Goal: Task Accomplishment & Management: Manage account settings

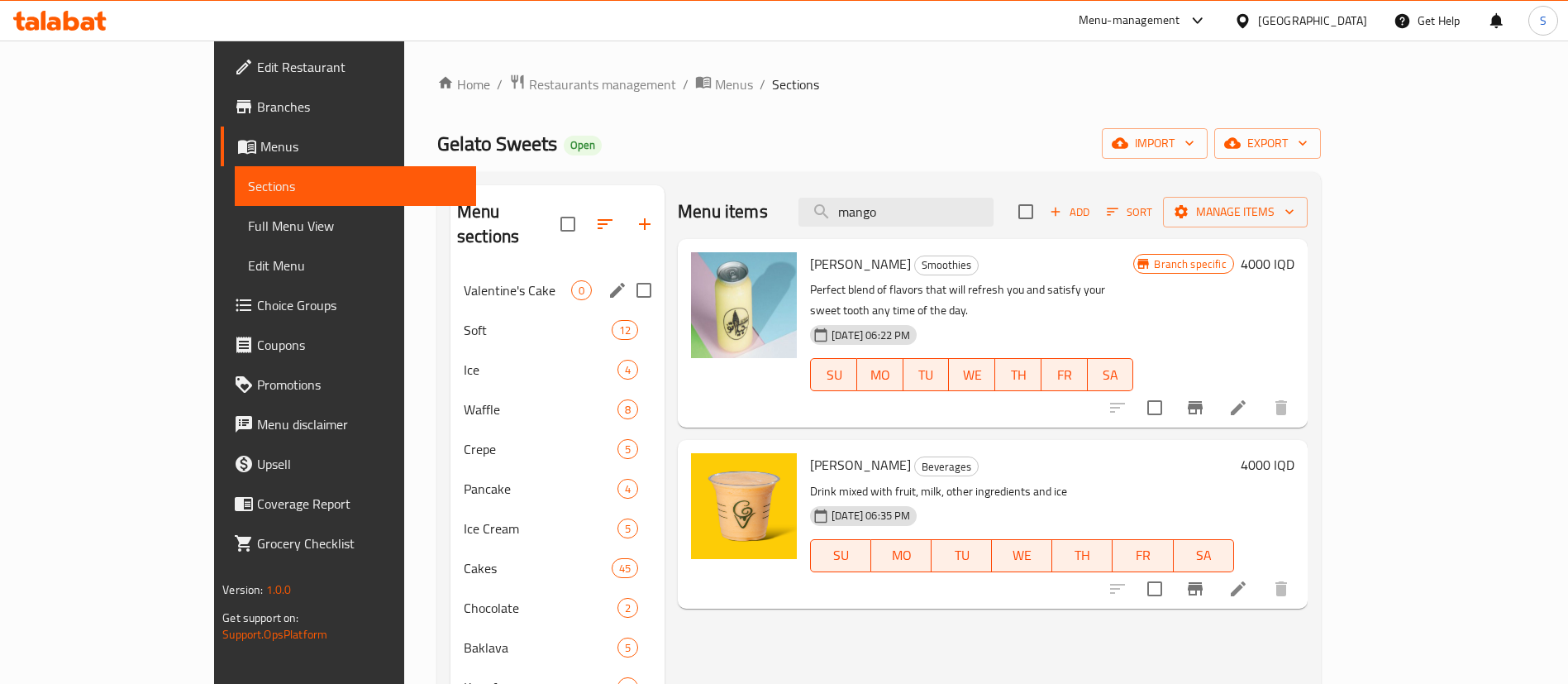
click at [450, 282] on div "Valentine's Cake 0" at bounding box center [557, 290] width 214 height 40
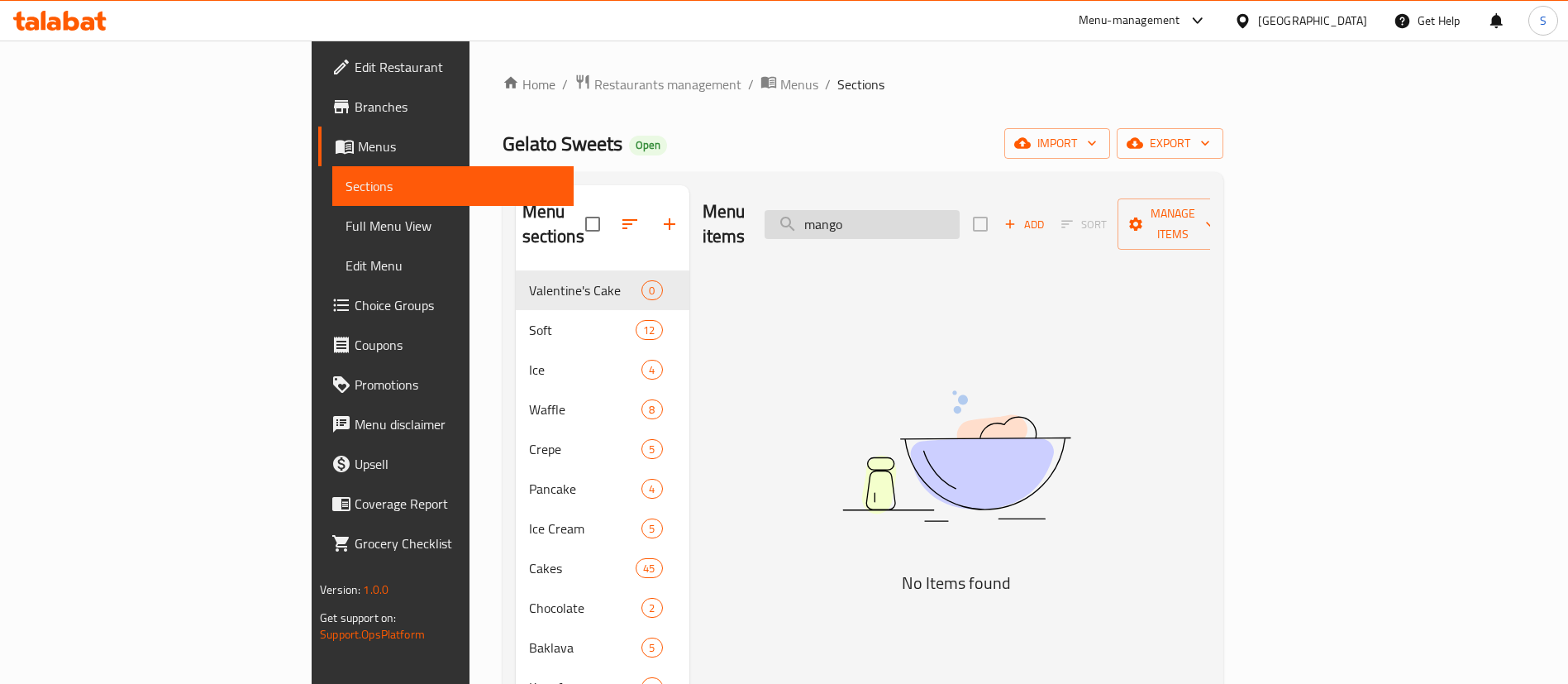
click at [960, 213] on input "mango" at bounding box center [862, 224] width 195 height 29
type input "mango"
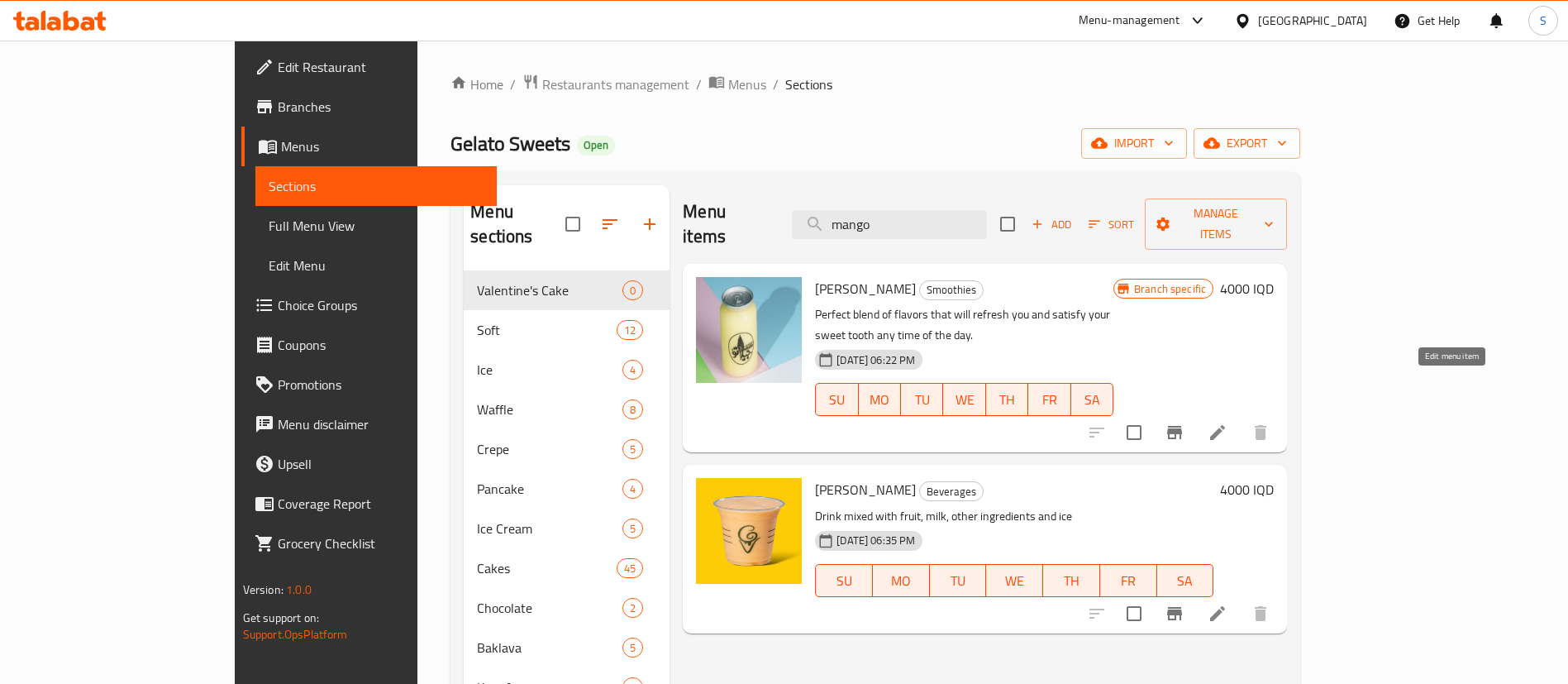
click at [1228, 423] on icon at bounding box center [1218, 433] width 19 height 19
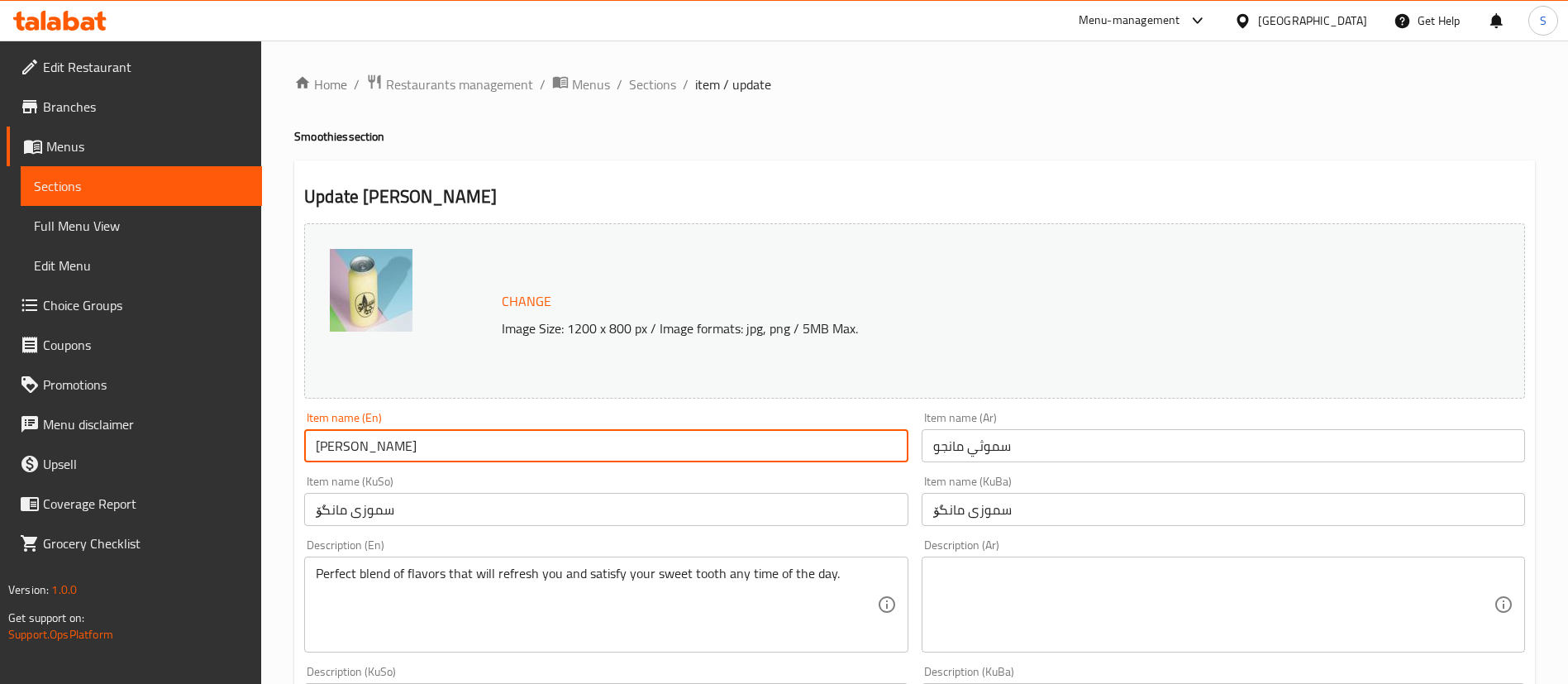
drag, startPoint x: 355, startPoint y: 445, endPoint x: 265, endPoint y: 462, distance: 91.6
type input "[PERSON_NAME]"
click at [951, 439] on input "سموثي مانجو" at bounding box center [1223, 445] width 603 height 33
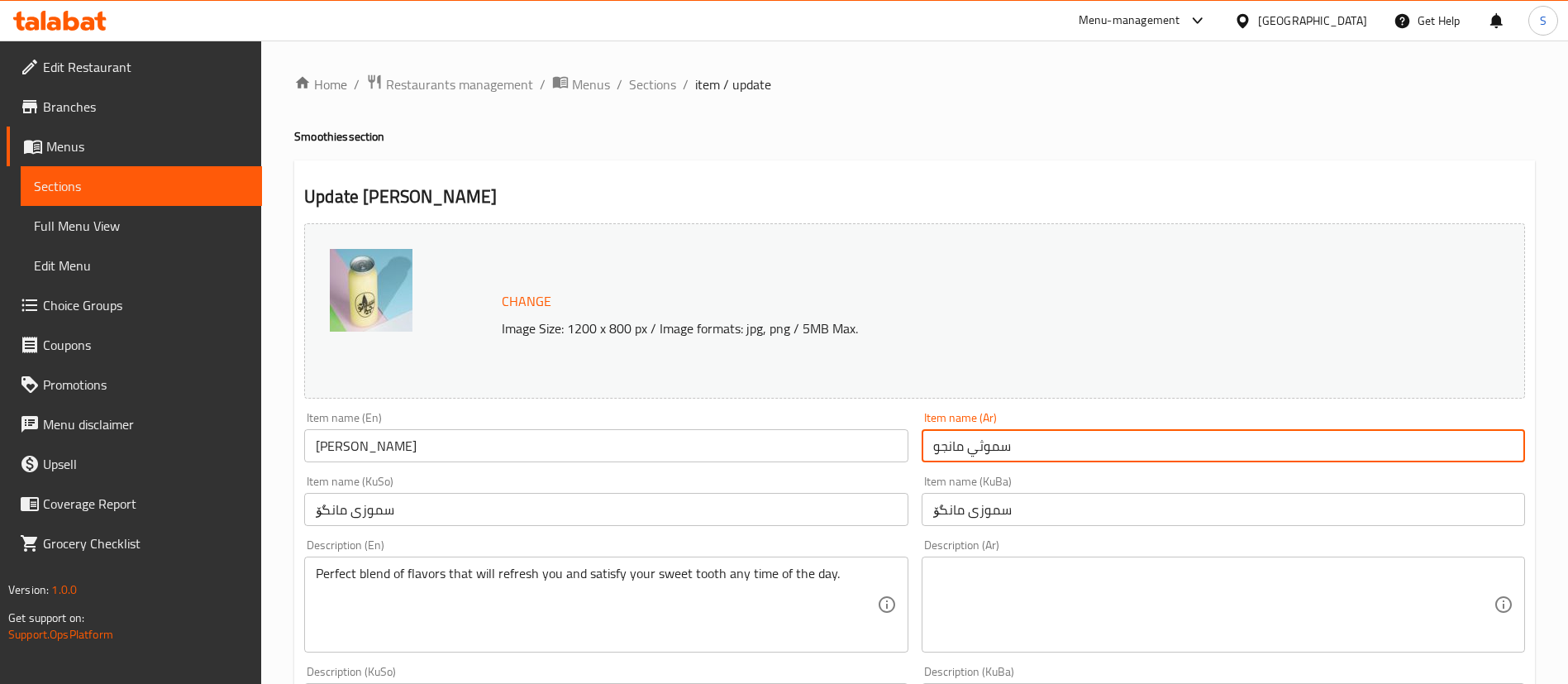
click at [951, 439] on input "سموثي مانجو" at bounding box center [1223, 445] width 603 height 33
click at [940, 453] on input "سموثي اناناس" at bounding box center [1223, 445] width 603 height 33
click at [948, 452] on input "سموثي اناناس" at bounding box center [1223, 445] width 603 height 33
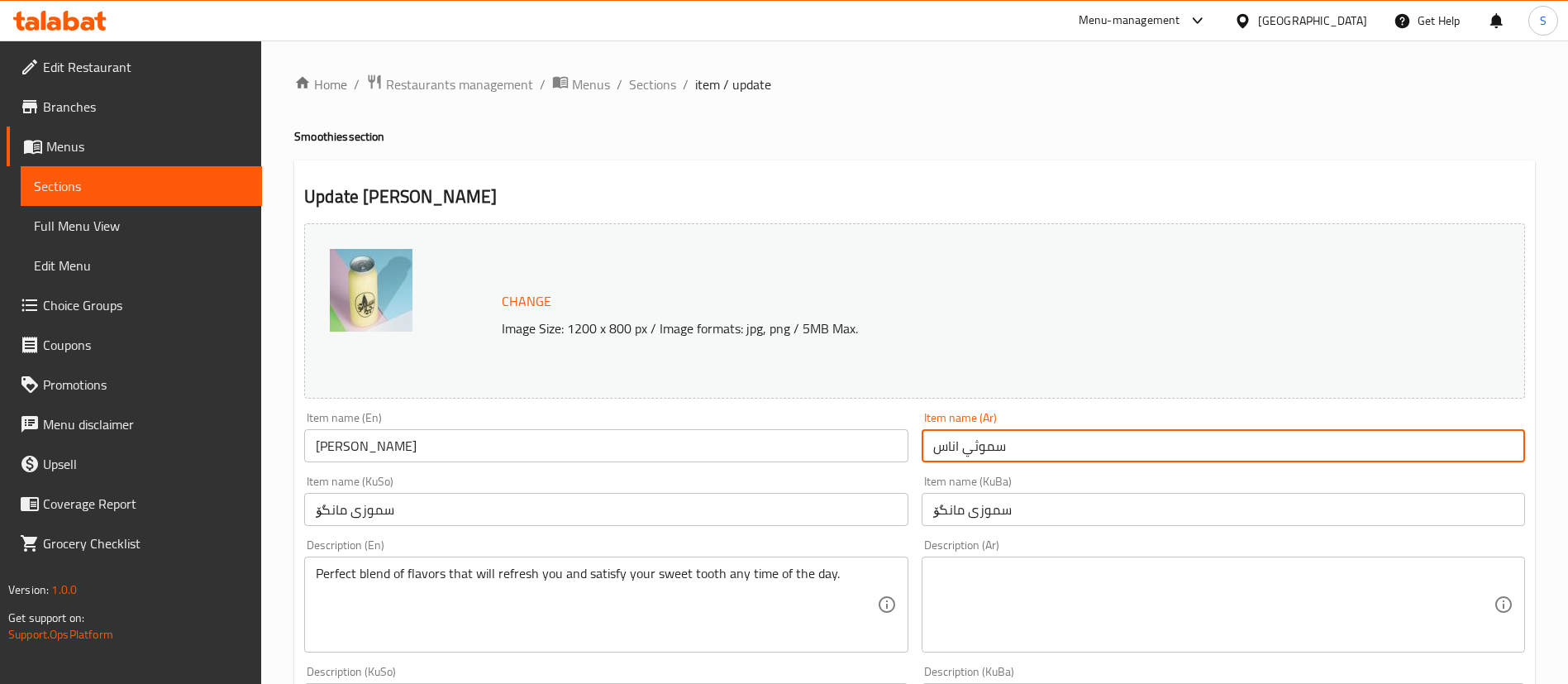
click at [954, 450] on input "سموثي اناس" at bounding box center [1223, 445] width 603 height 33
type input "سموثي انناس"
click at [949, 515] on input "سموزی مانگۆ" at bounding box center [1223, 509] width 603 height 33
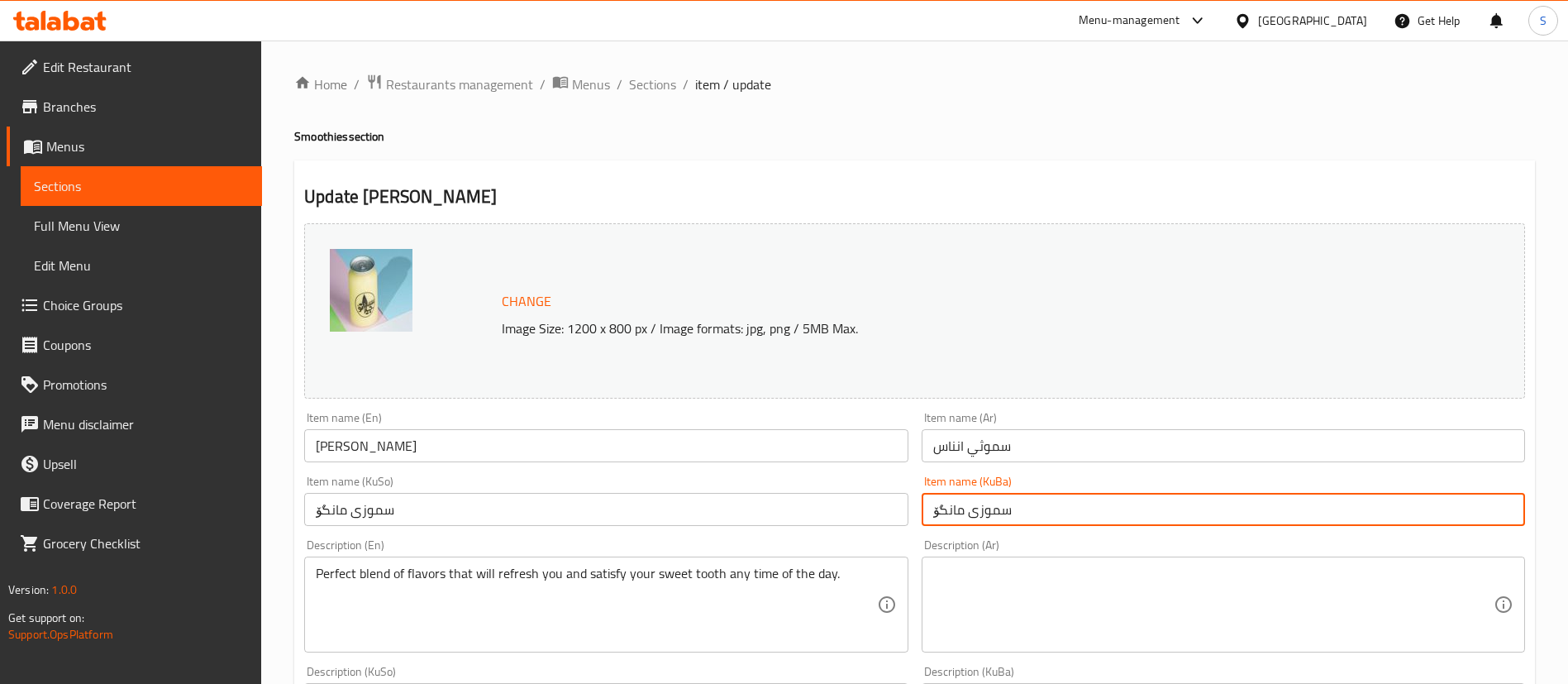
click at [949, 515] on input "سموزی مانگۆ" at bounding box center [1223, 509] width 603 height 33
drag, startPoint x: 1046, startPoint y: 497, endPoint x: 867, endPoint y: 505, distance: 179.2
click at [867, 505] on div "Change Image Size: 1200 x 800 px / Image formats: jpg, png / 5MB Max. Item name…" at bounding box center [915, 680] width 1235 height 927
type input "سموزی ئەنەناس"
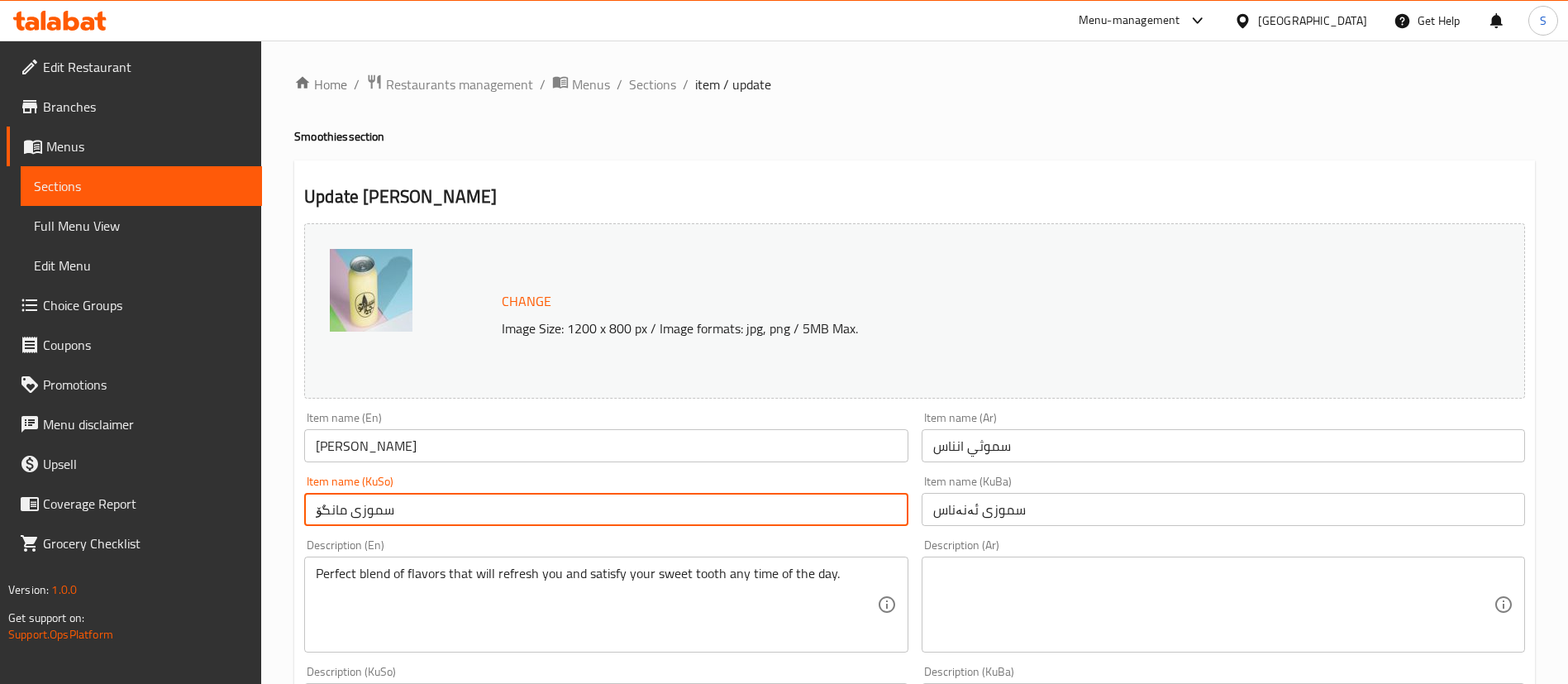
drag, startPoint x: 574, startPoint y: 504, endPoint x: 54, endPoint y: 514, distance: 520.1
paste input "ئەنەناس"
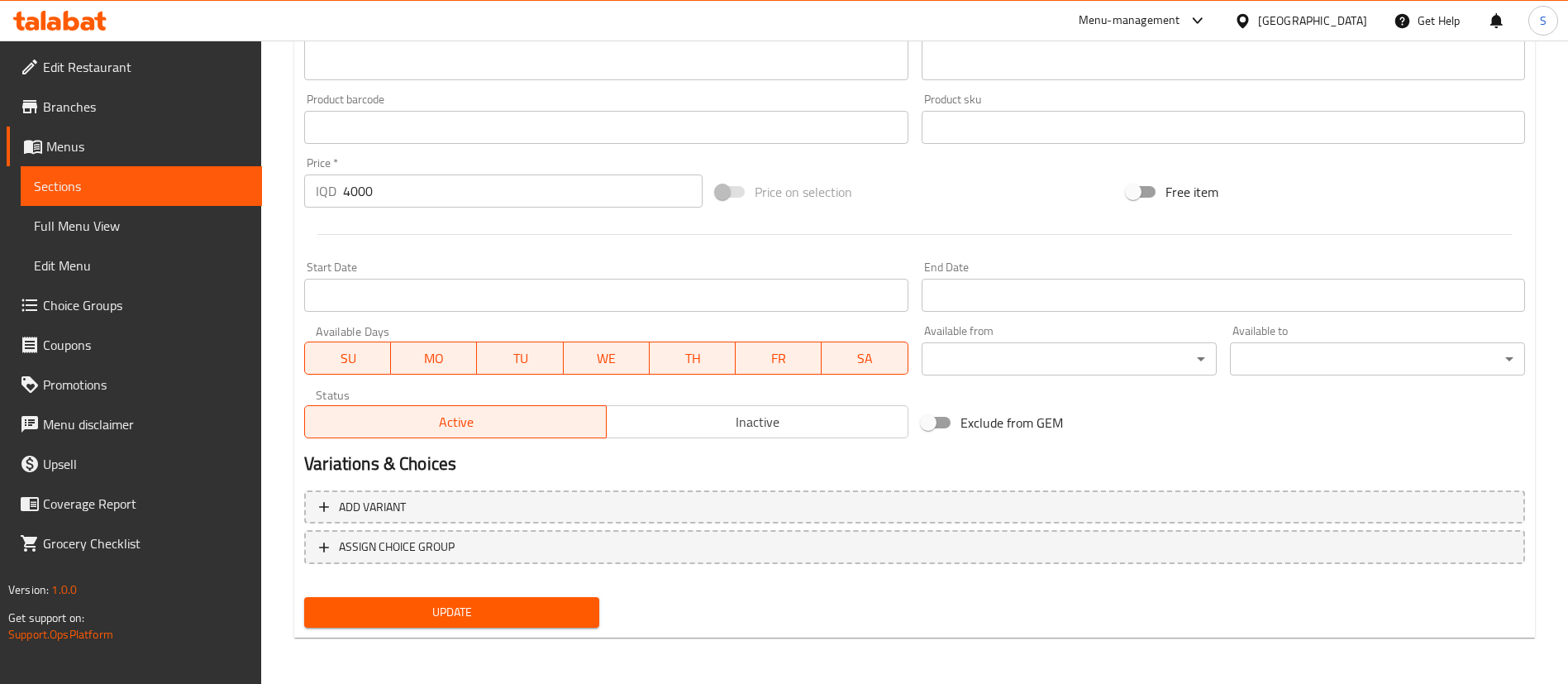
type input "سموزی ئەنەناس"
click at [449, 620] on span "Update" at bounding box center [452, 612] width 269 height 20
click at [770, 431] on span "Inactive" at bounding box center [758, 422] width 288 height 24
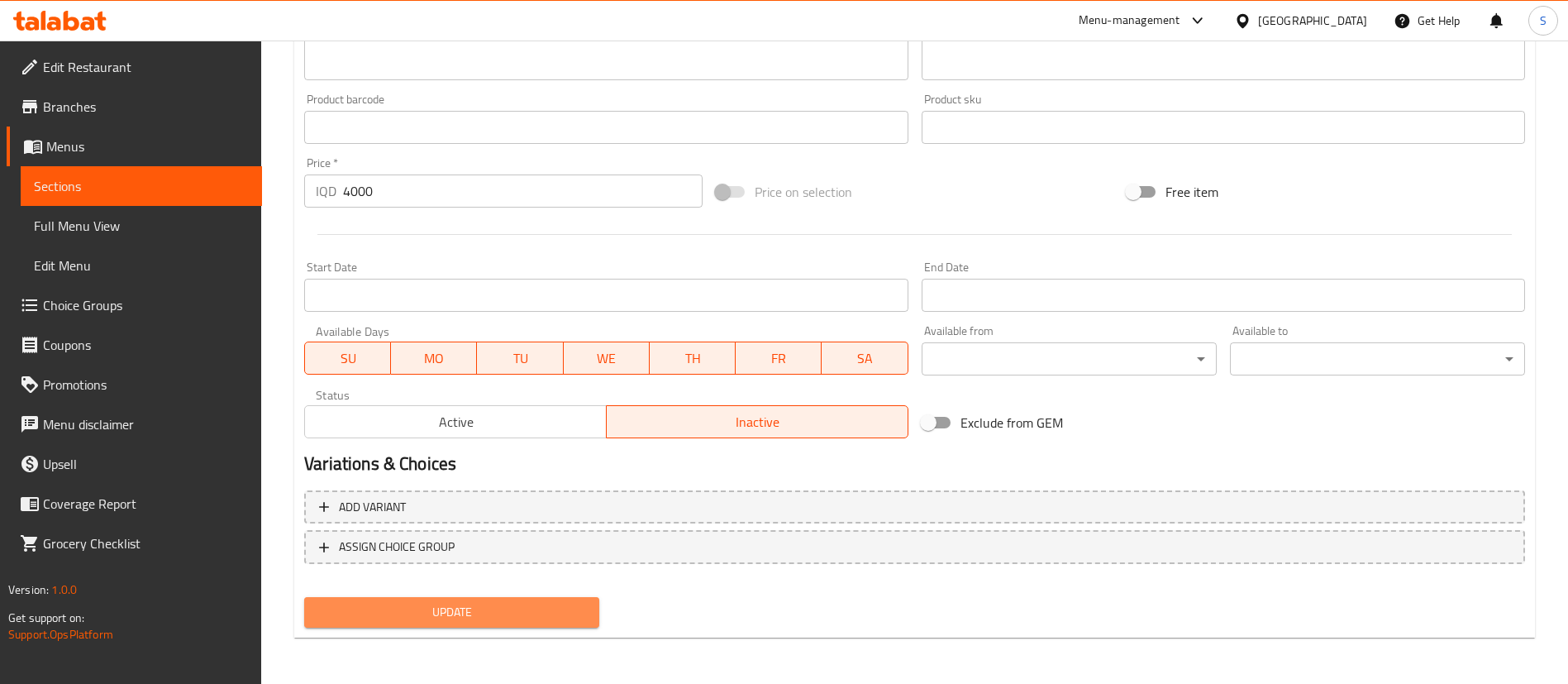
click at [509, 611] on span "Update" at bounding box center [452, 612] width 269 height 20
click at [460, 603] on span "Update" at bounding box center [452, 612] width 269 height 20
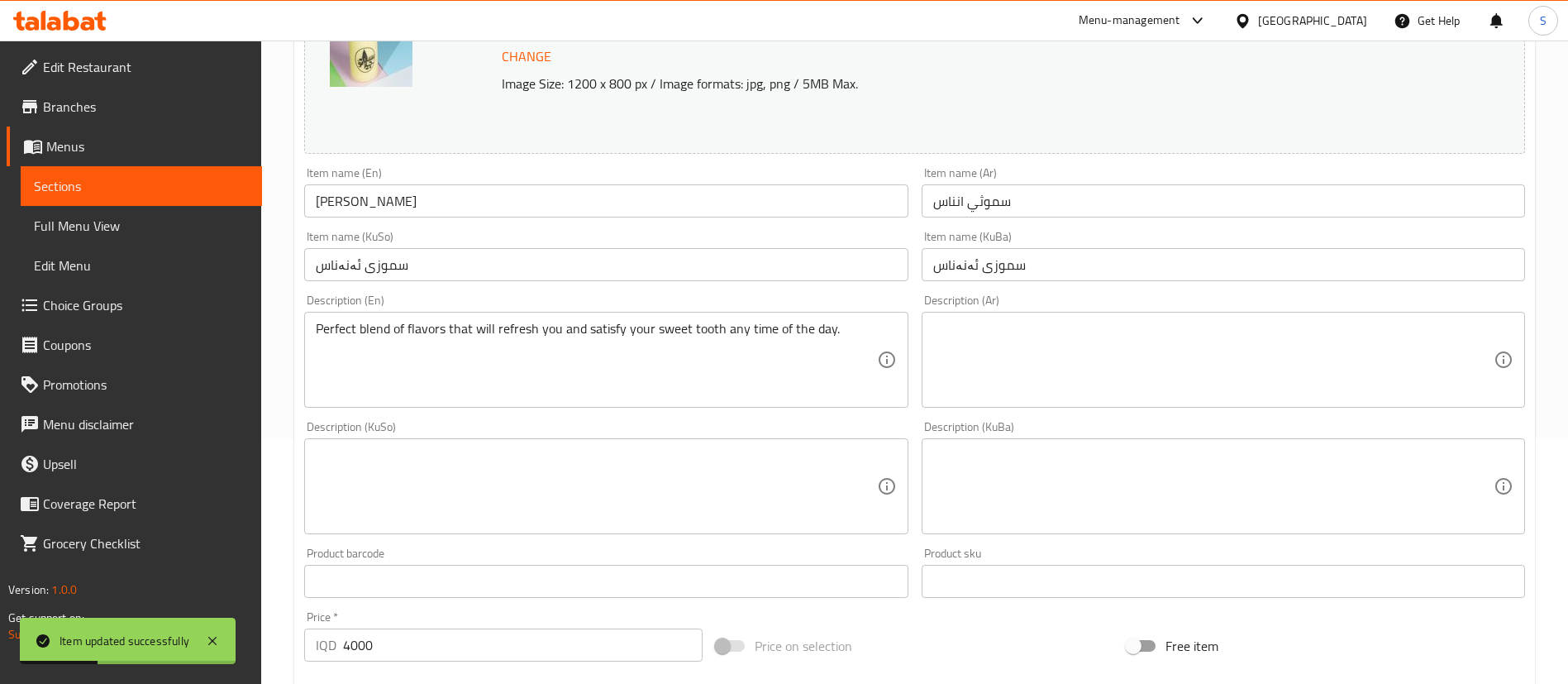
scroll to position [188, 0]
